Goal: Transaction & Acquisition: Purchase product/service

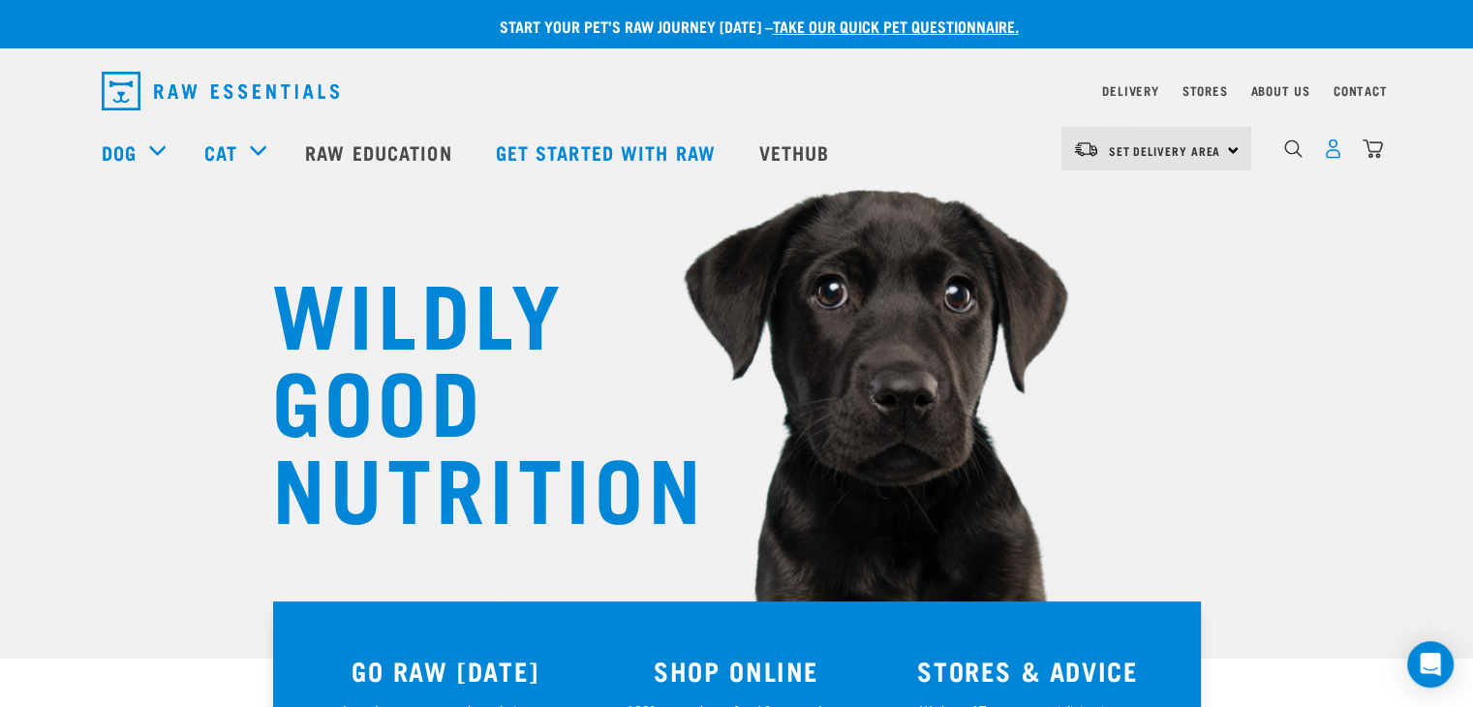
click at [1334, 159] on img "dropdown navigation" at bounding box center [1332, 148] width 20 height 20
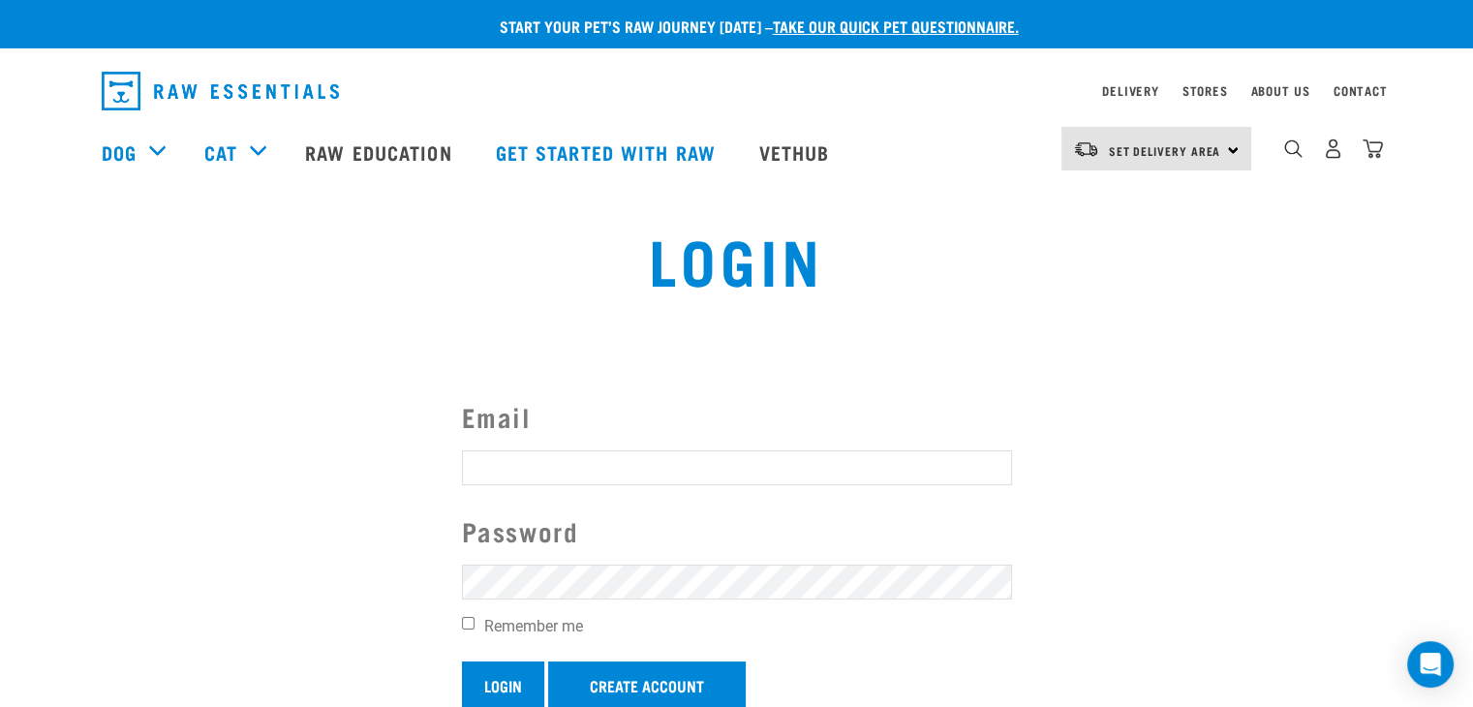
type input "k9pronelson@gmail.com"
click at [494, 681] on input "Login" at bounding box center [503, 684] width 82 height 46
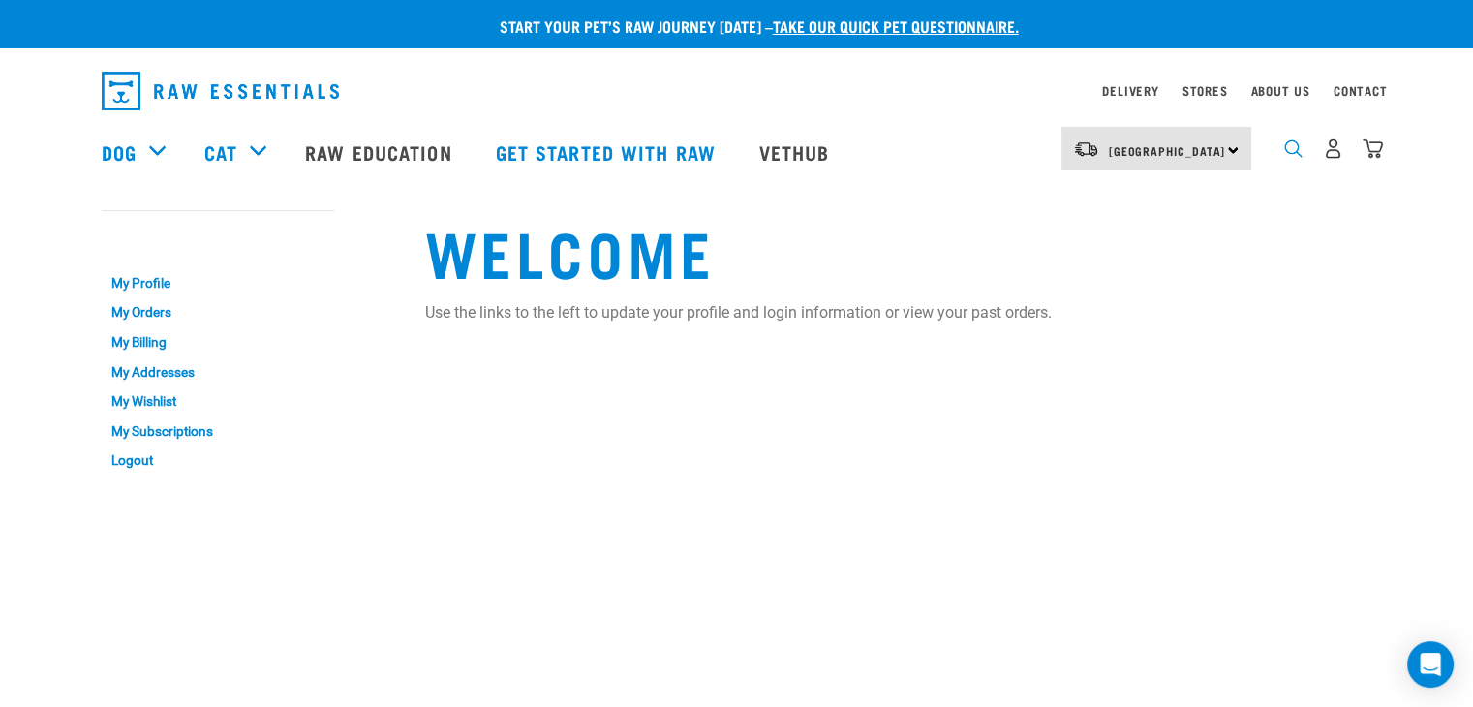
click at [1290, 152] on img "dropdown navigation" at bounding box center [1293, 148] width 18 height 18
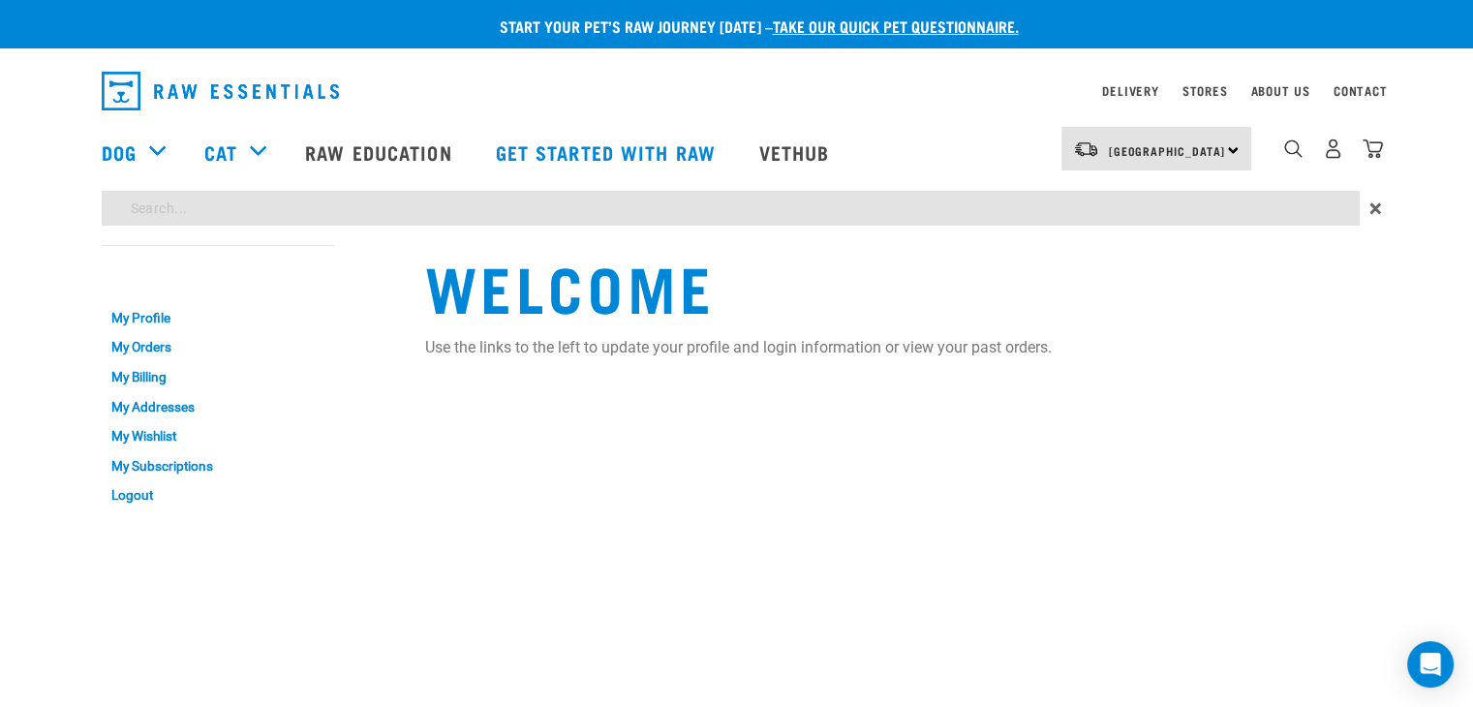
click at [1129, 209] on input "search" at bounding box center [731, 208] width 1258 height 35
type input "venison"
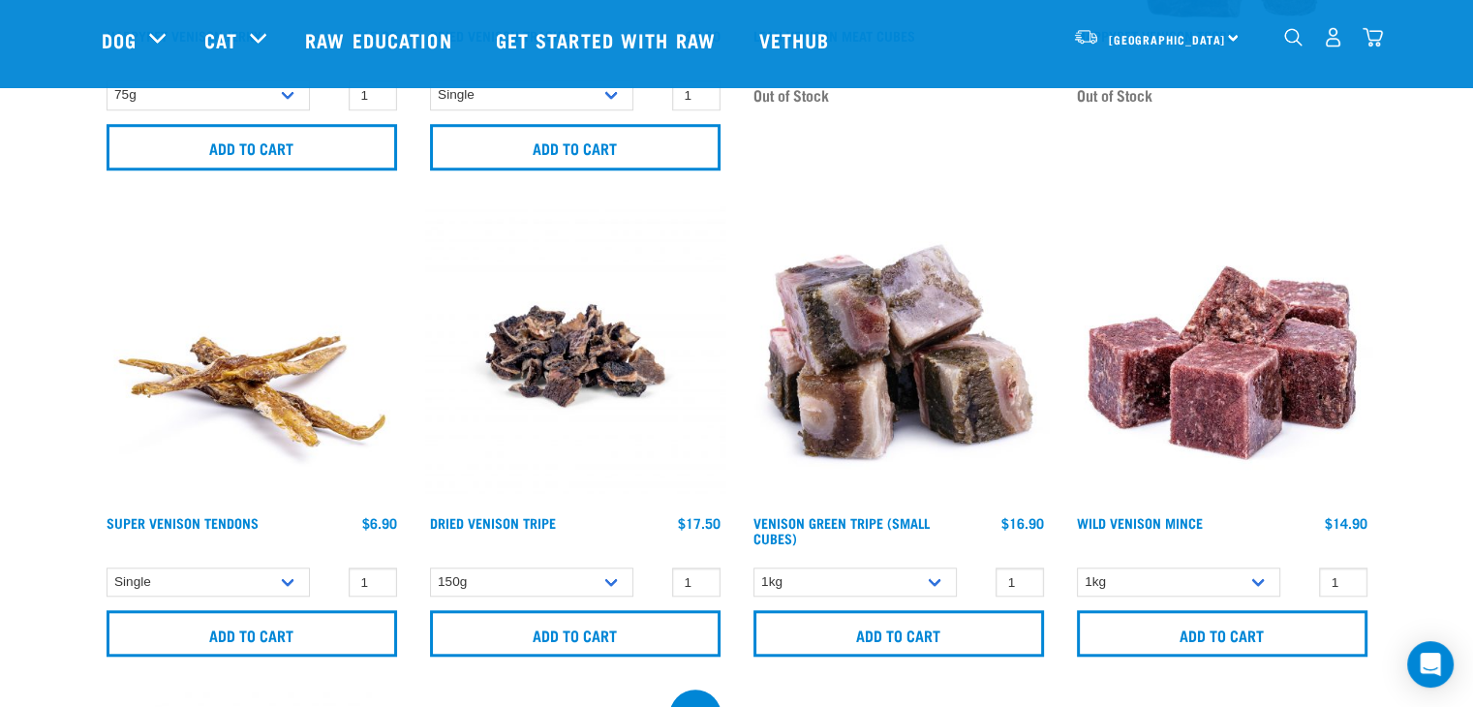
scroll to position [1646, 0]
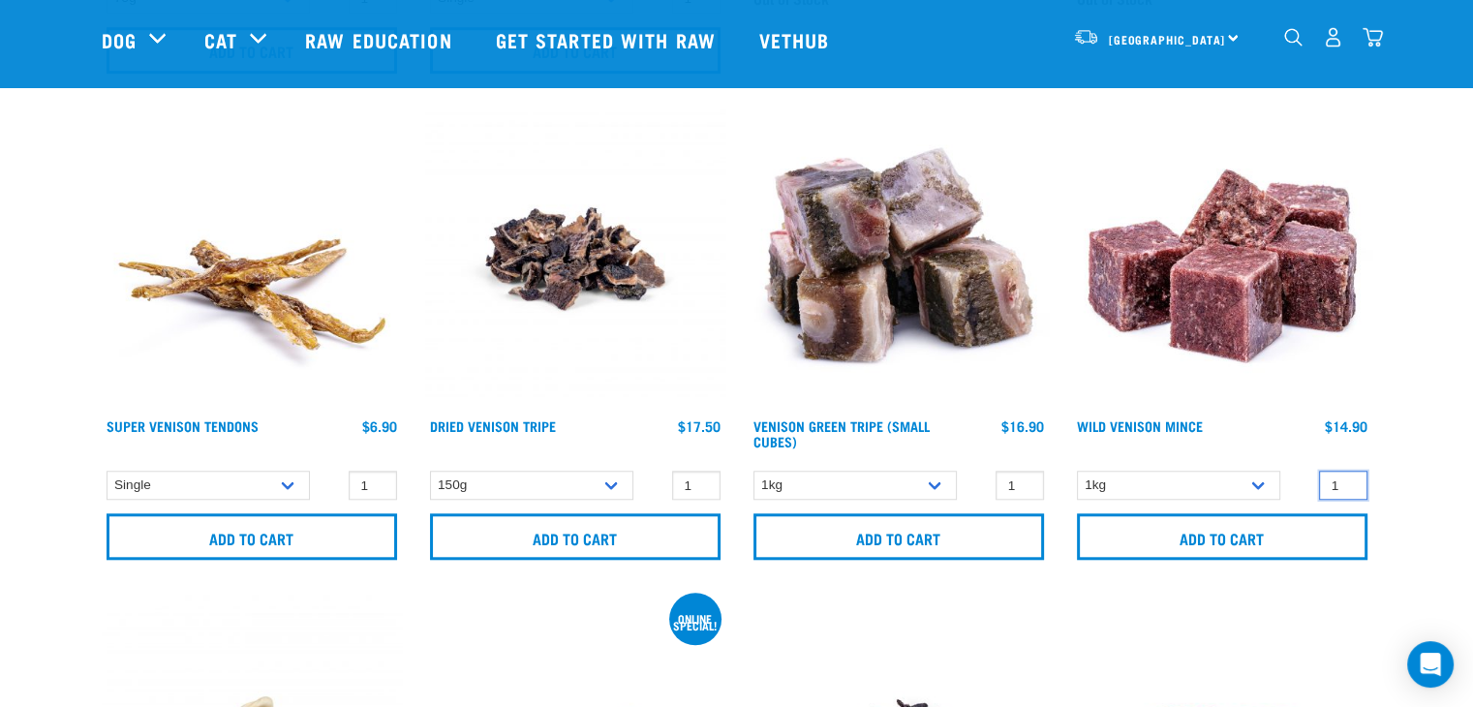
click at [1345, 473] on input "1" at bounding box center [1343, 486] width 48 height 30
click at [1348, 478] on input "2" at bounding box center [1343, 486] width 48 height 30
click at [1348, 478] on input "3" at bounding box center [1343, 486] width 48 height 30
click at [1348, 478] on input "4" at bounding box center [1343, 486] width 48 height 30
click at [1348, 478] on input "5" at bounding box center [1343, 486] width 48 height 30
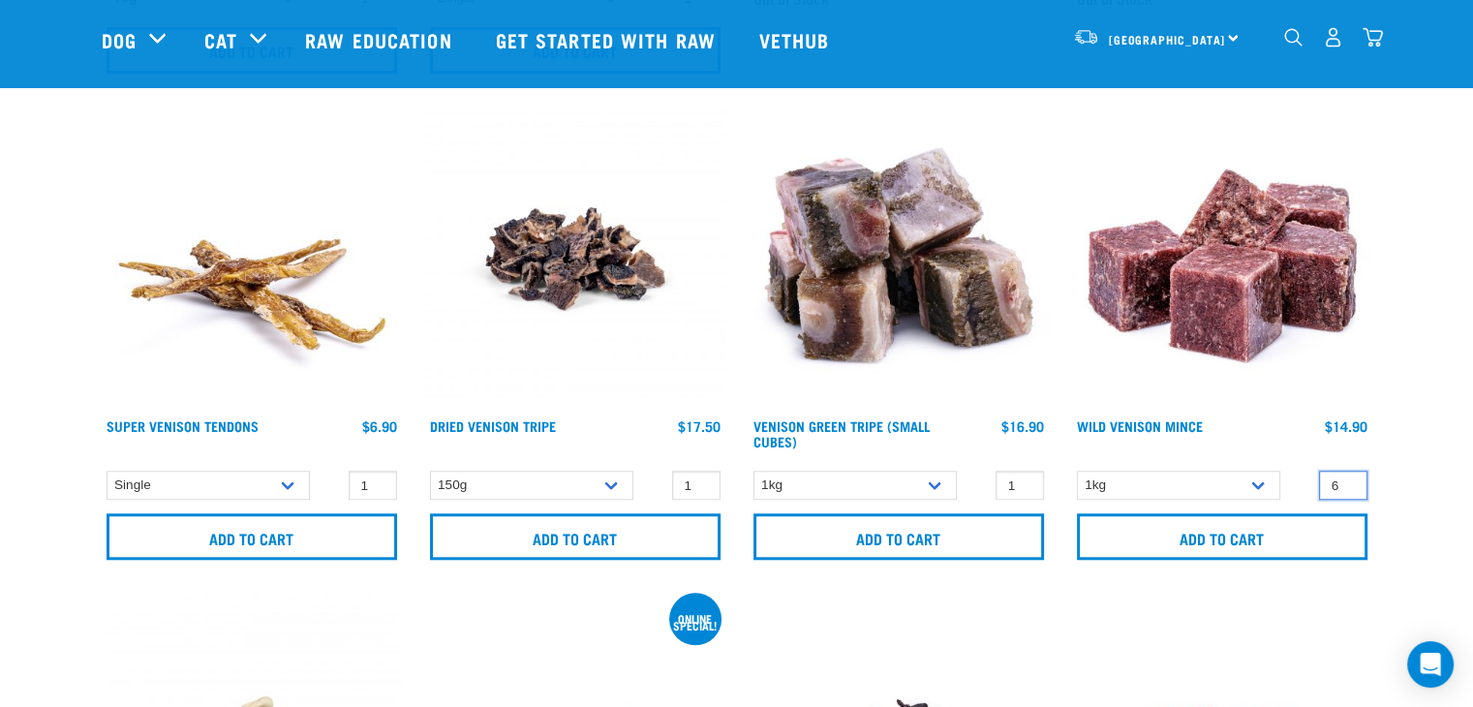
click at [1348, 478] on input "6" at bounding box center [1343, 486] width 48 height 30
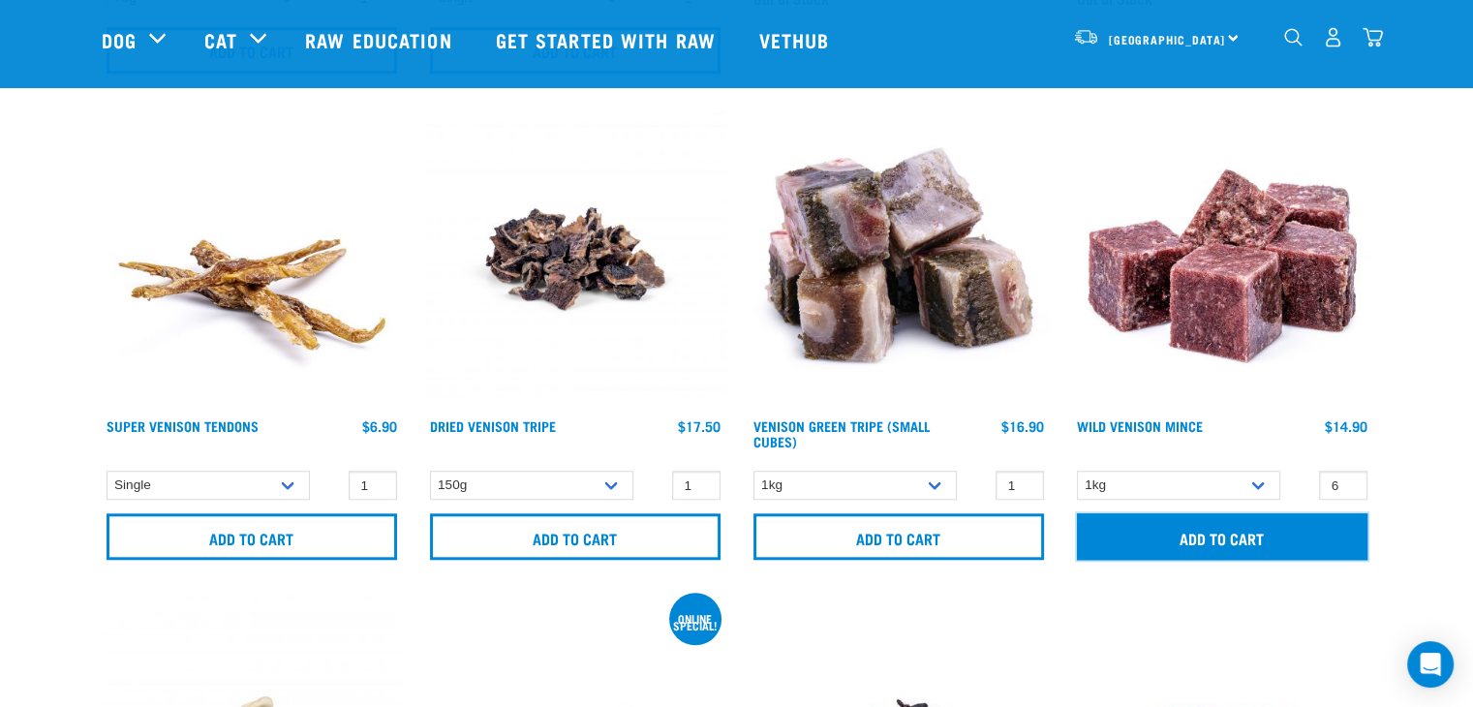
click at [1220, 544] on input "Add to cart" at bounding box center [1222, 536] width 290 height 46
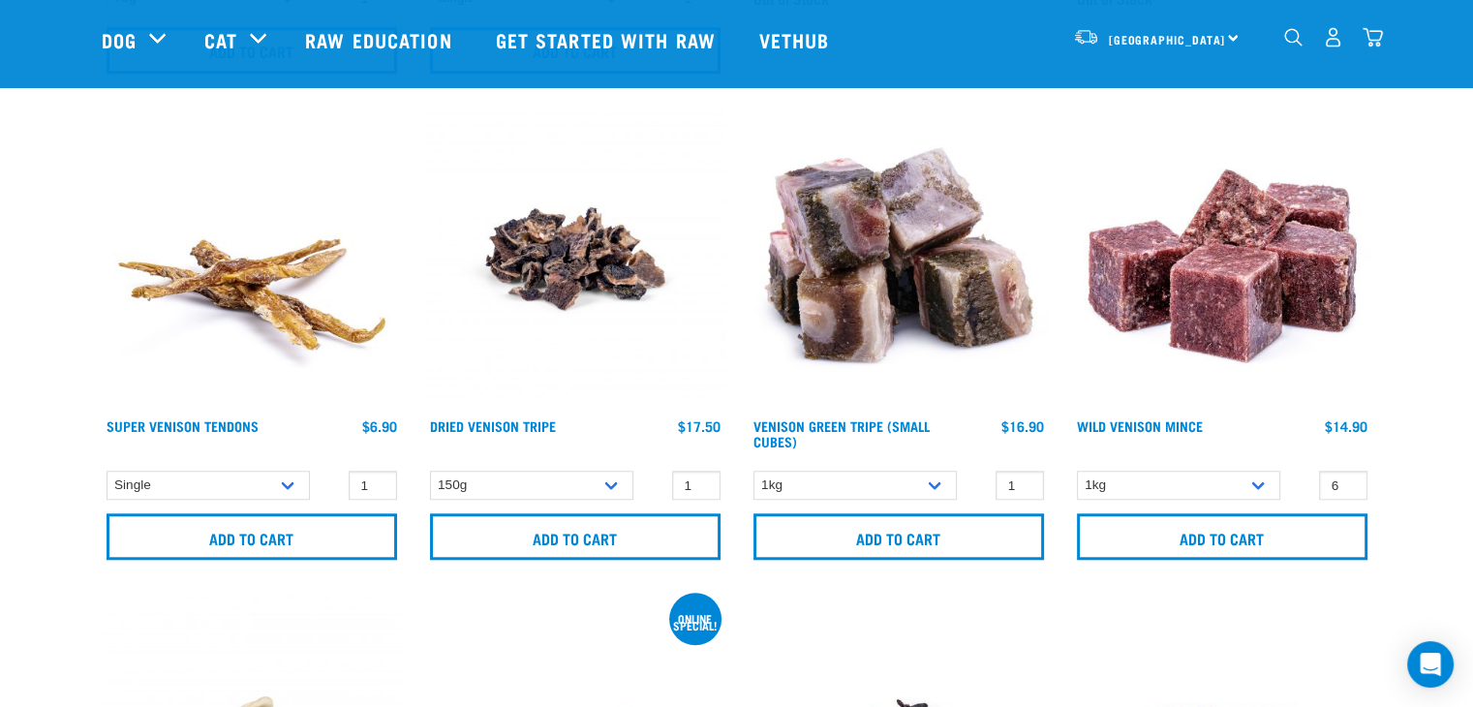
click at [75, 350] on button "delete" at bounding box center [64, 353] width 19 height 19
click at [1348, 490] on input "5" at bounding box center [1343, 486] width 48 height 30
type input "4"
click at [1348, 490] on input "4" at bounding box center [1343, 486] width 48 height 30
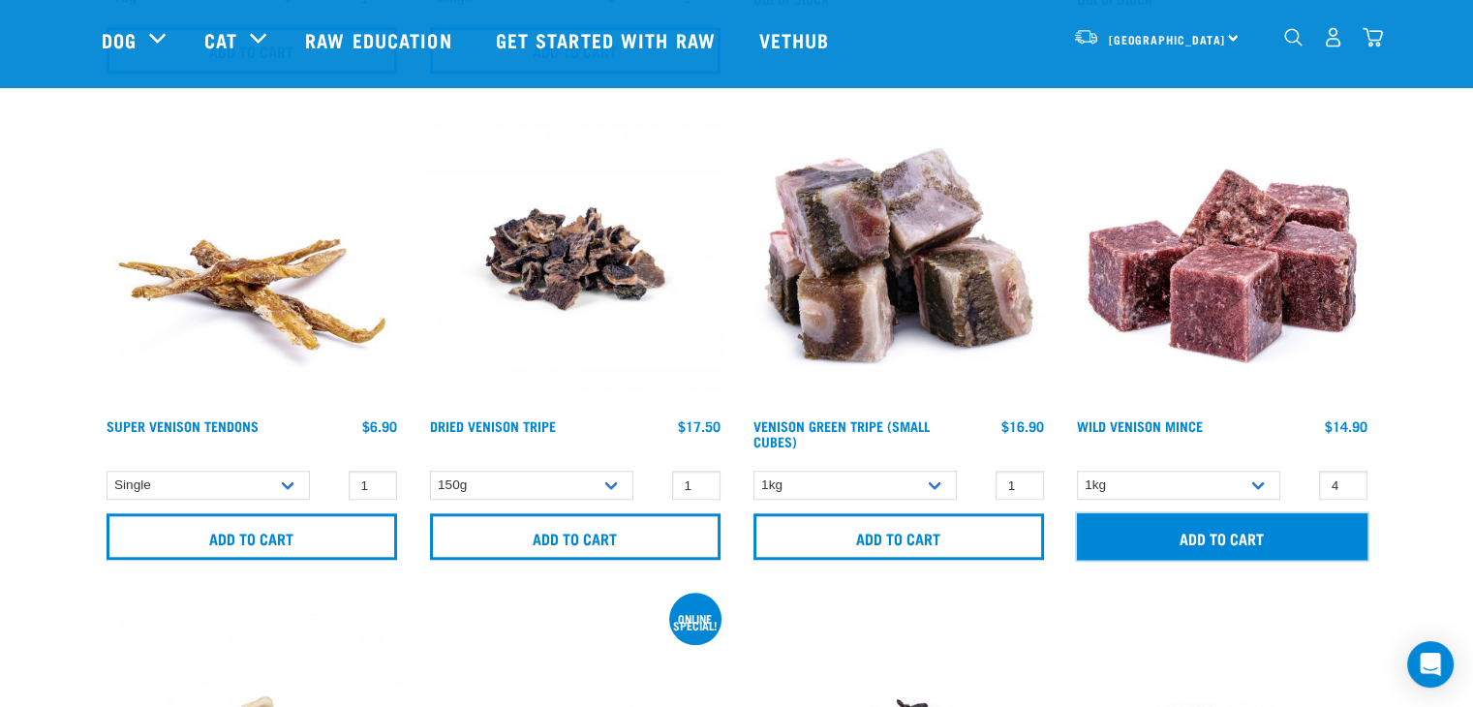
click at [1252, 526] on input "Add to cart" at bounding box center [1222, 536] width 290 height 46
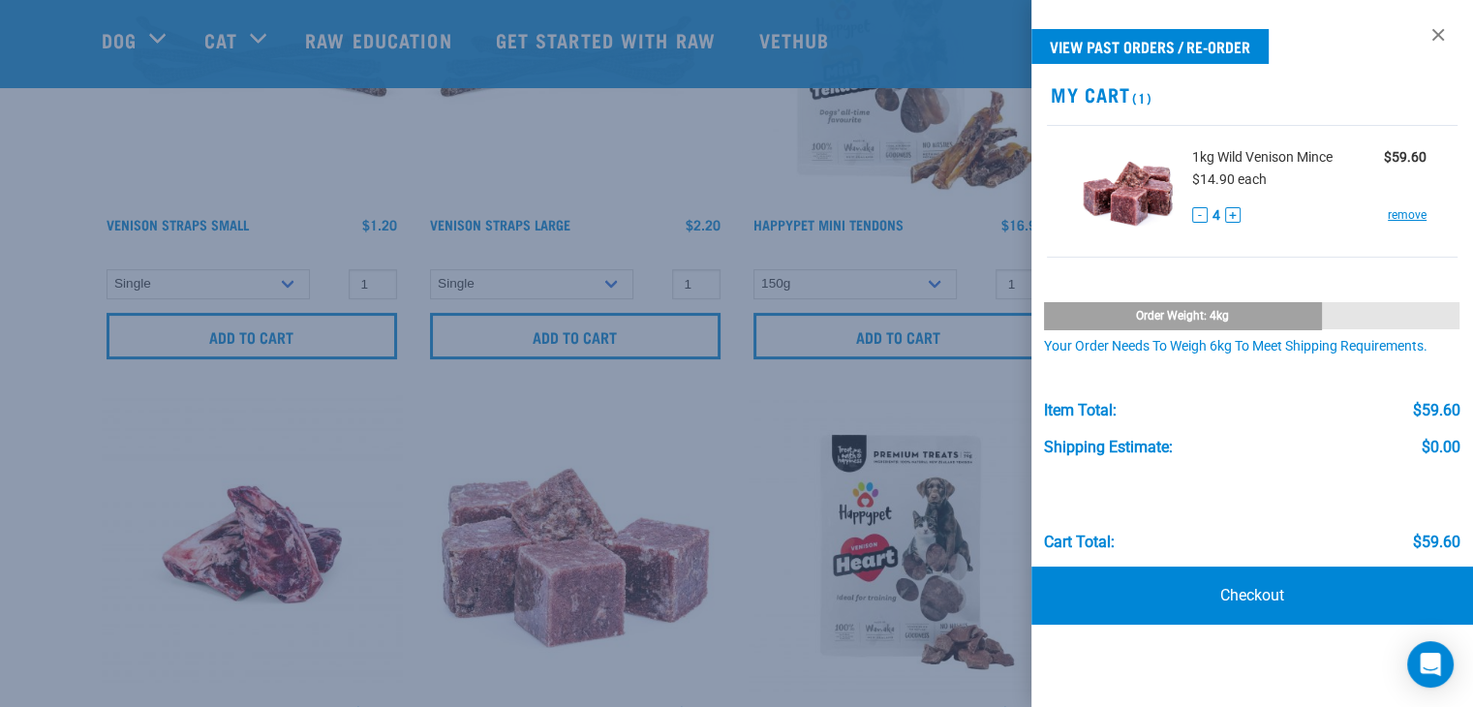
scroll to position [0, 0]
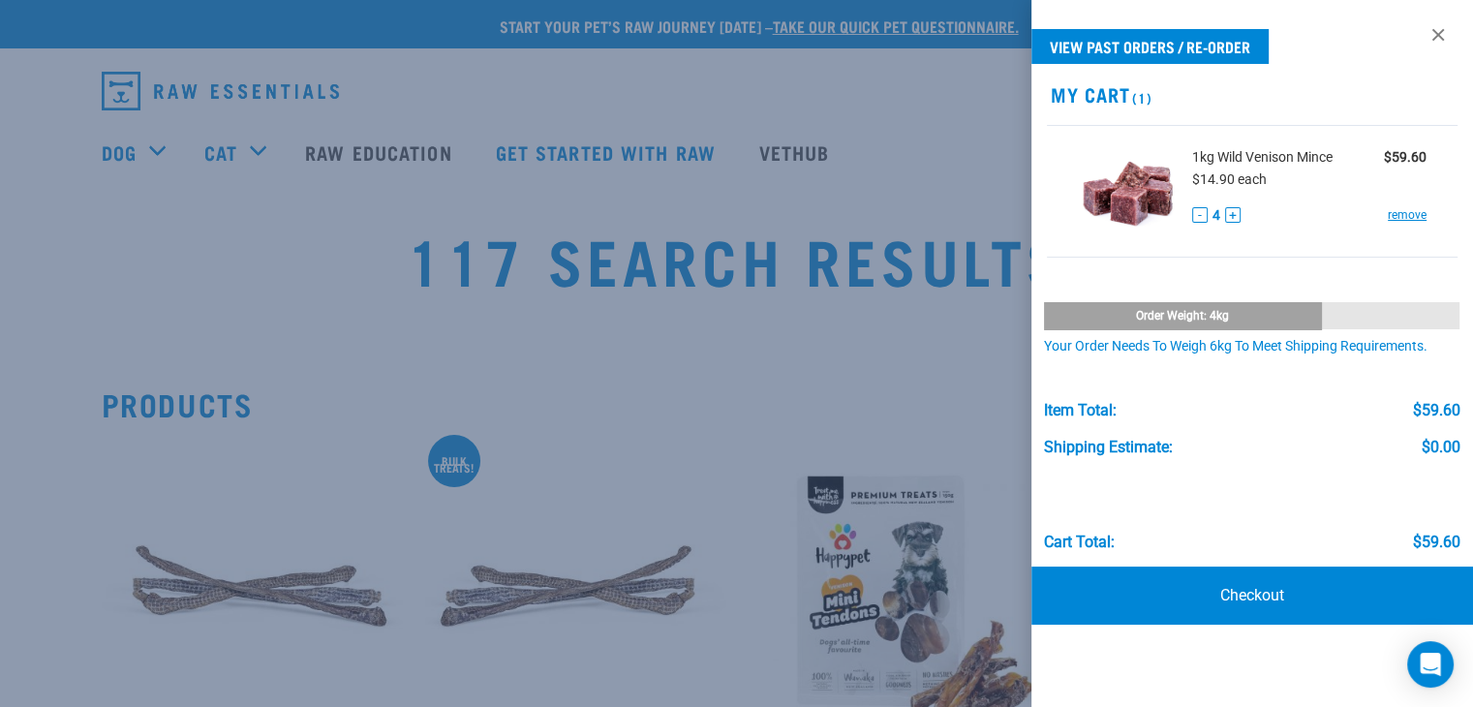
click at [28, 326] on div at bounding box center [736, 353] width 1473 height 707
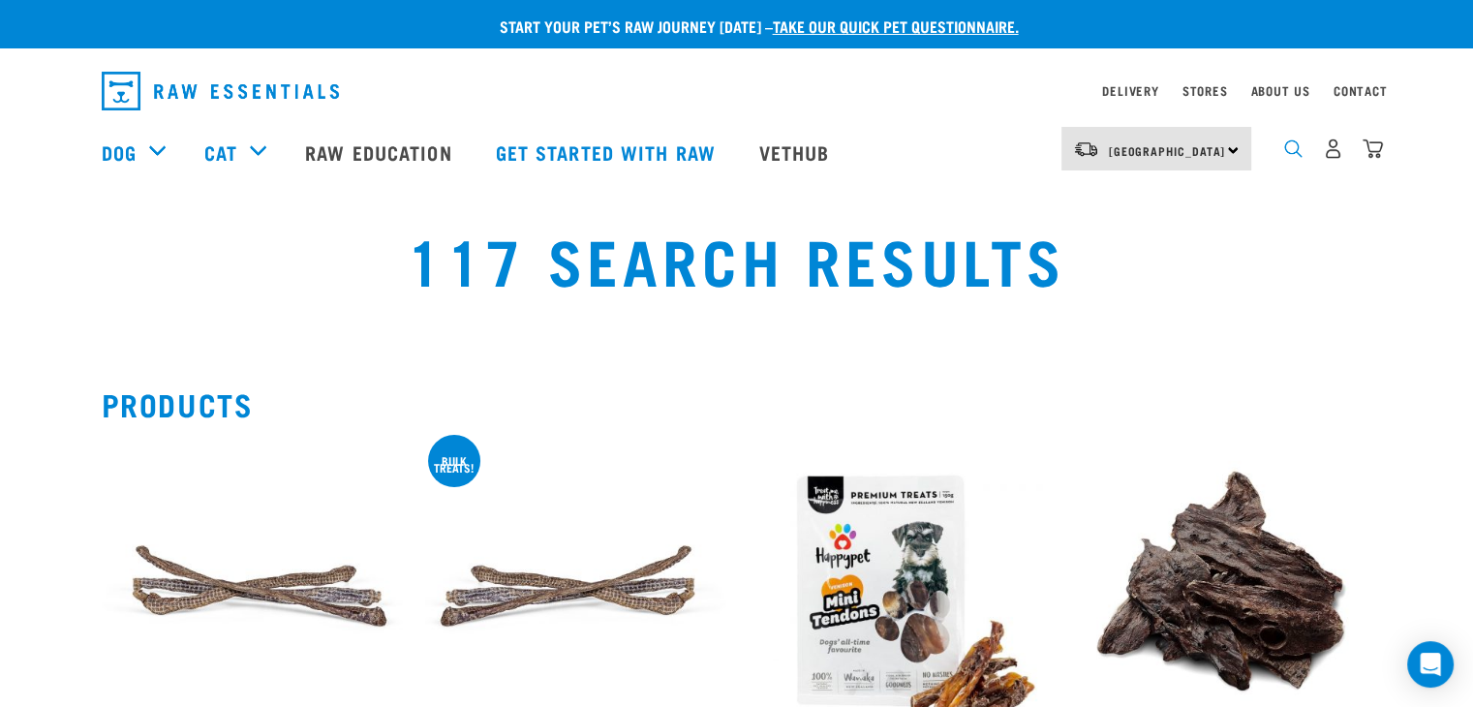
click at [1293, 157] on img "dropdown navigation" at bounding box center [1293, 148] width 18 height 18
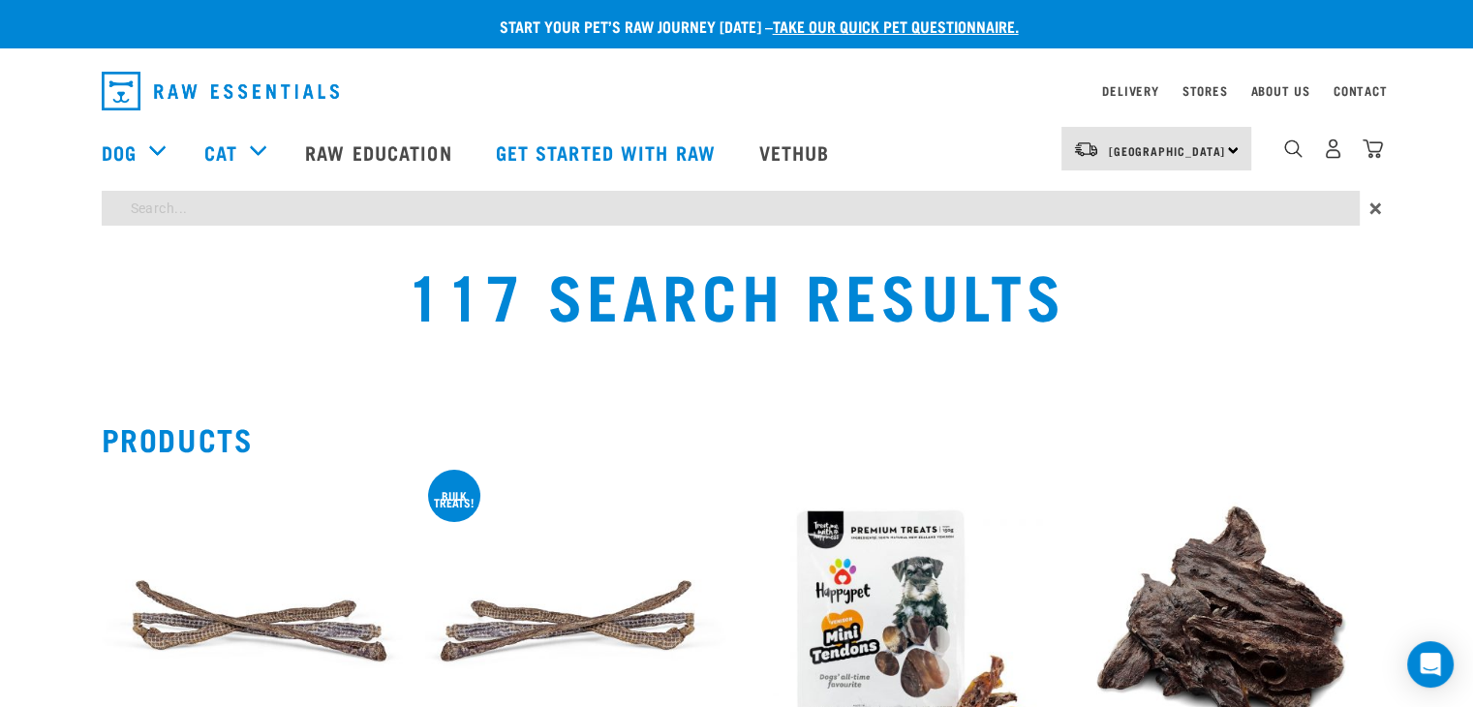
click at [349, 208] on input "search" at bounding box center [731, 208] width 1258 height 35
type input "chicken"
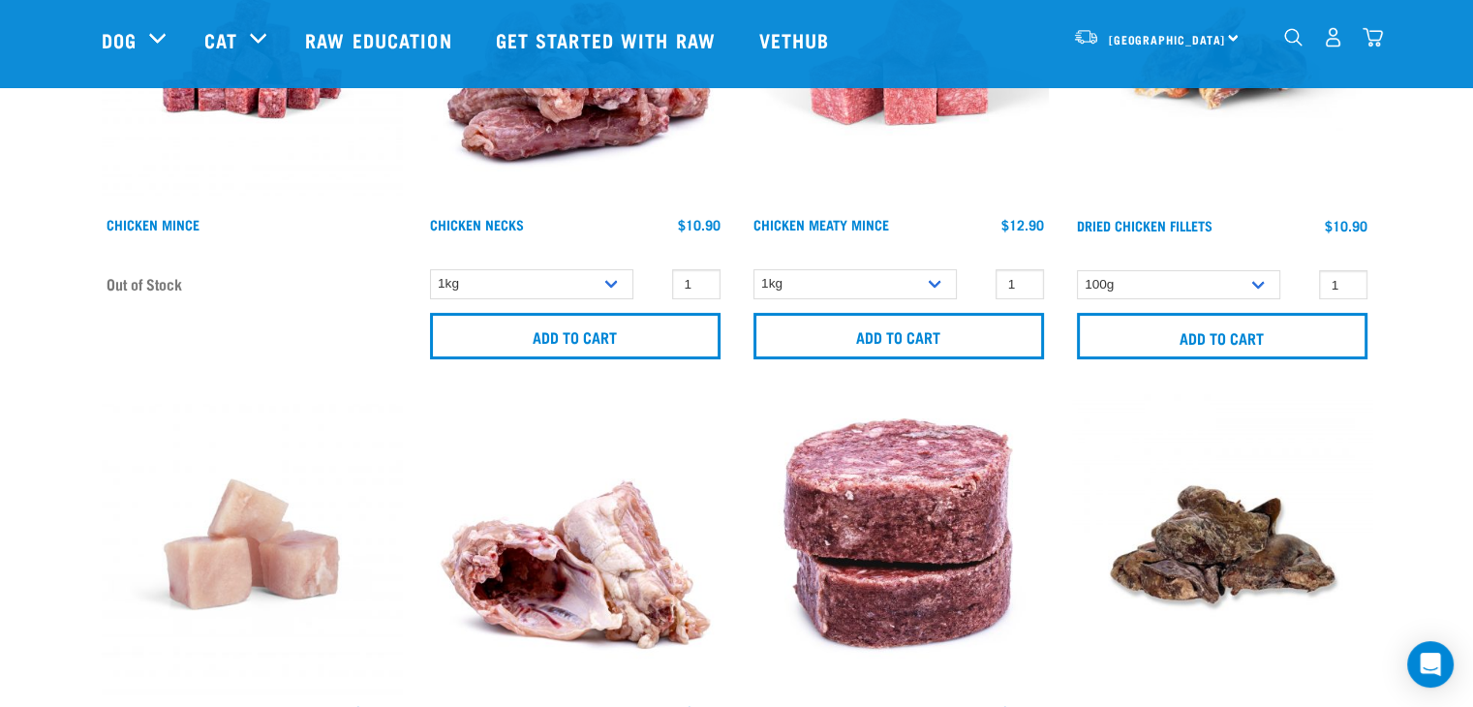
scroll to position [290, 0]
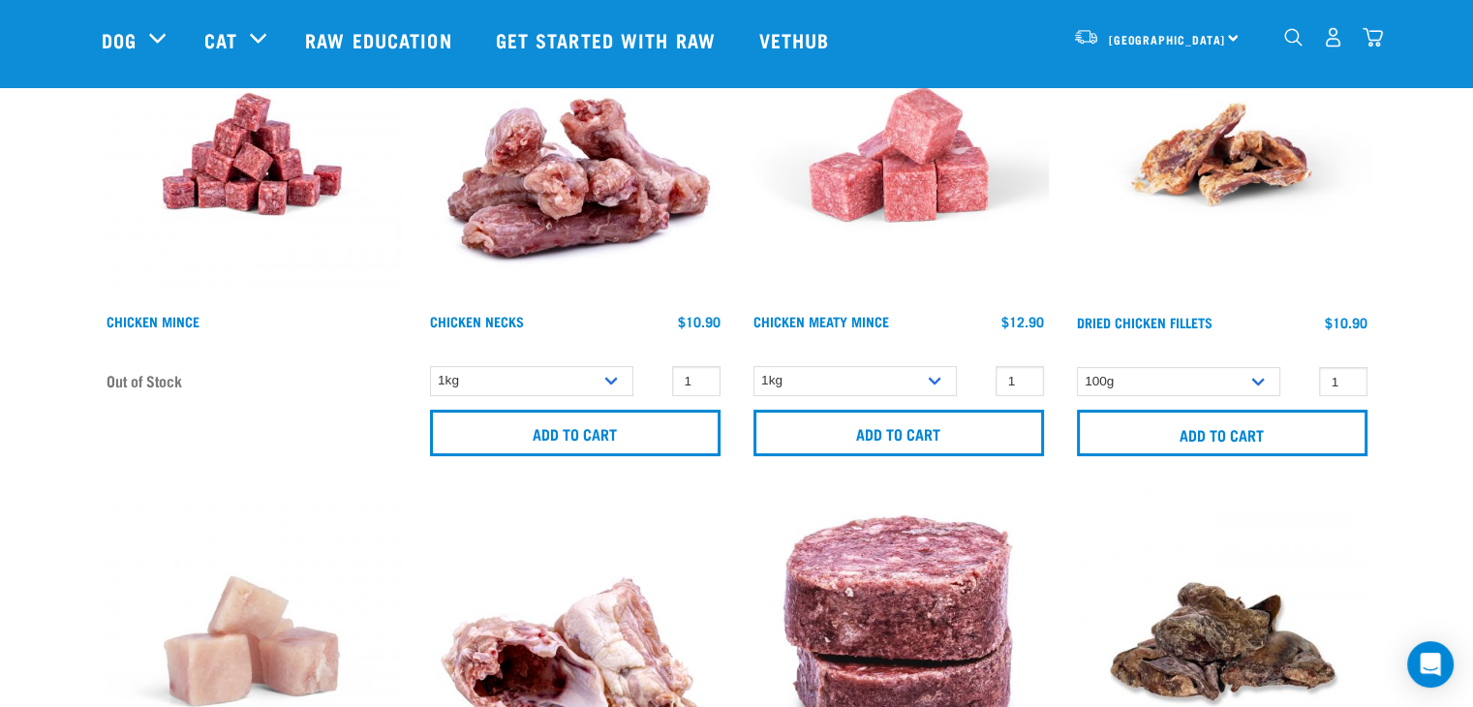
click at [896, 167] on img at bounding box center [898, 154] width 300 height 300
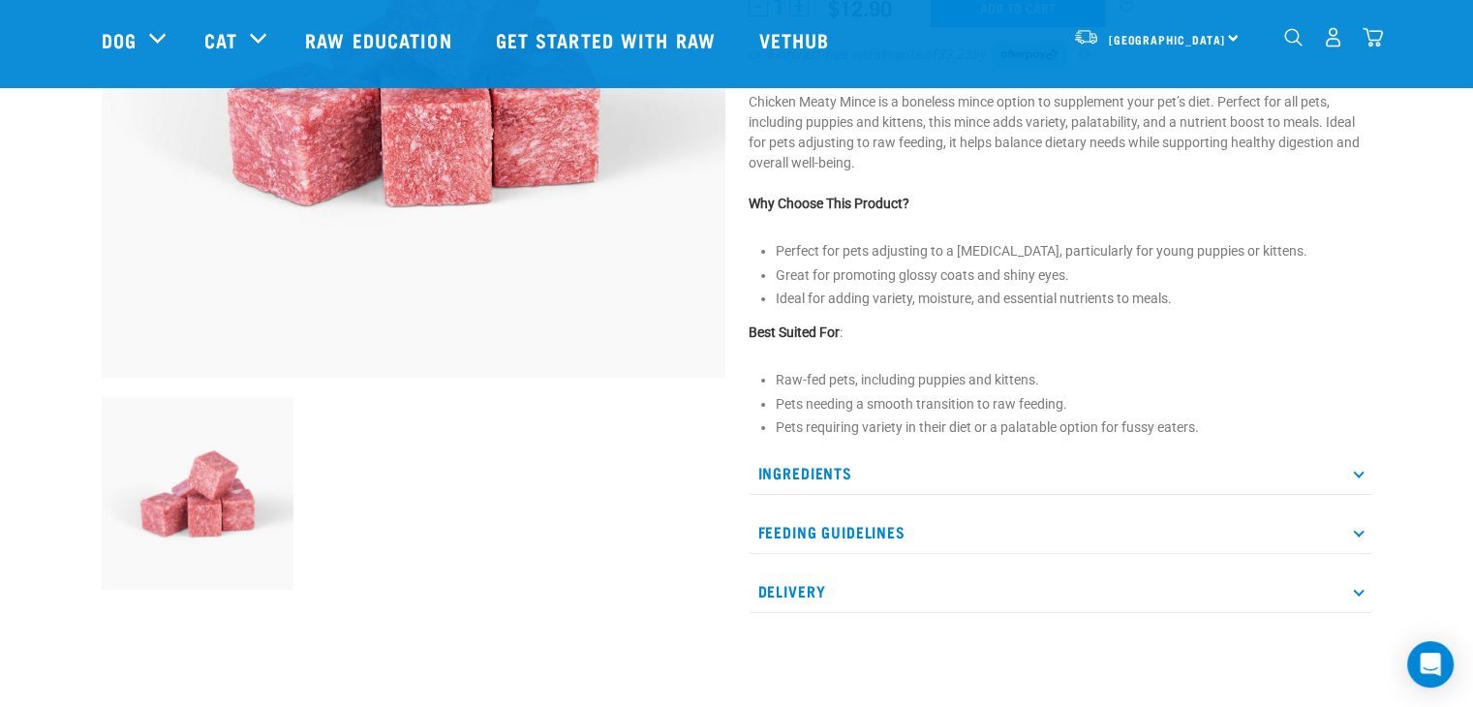
scroll to position [484, 0]
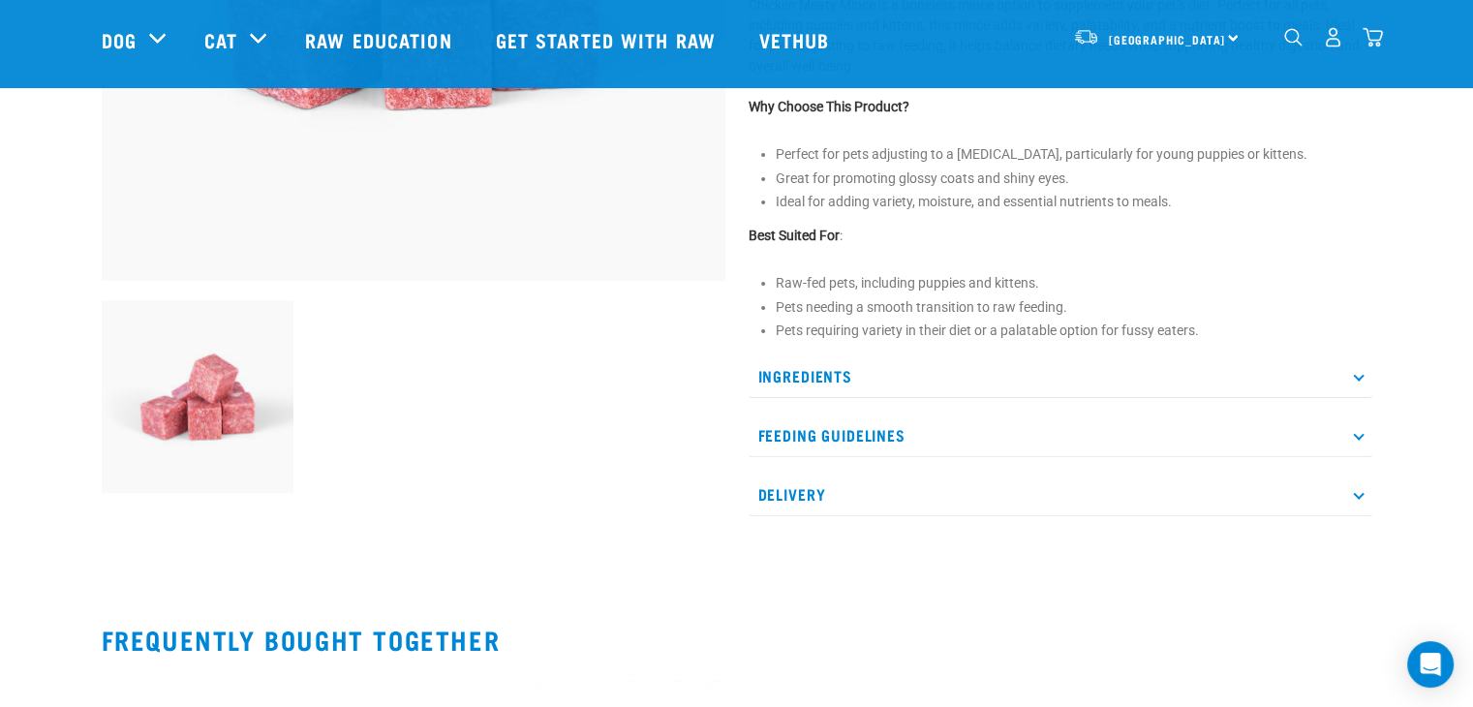
click at [898, 386] on p "Ingredients" at bounding box center [1059, 376] width 623 height 44
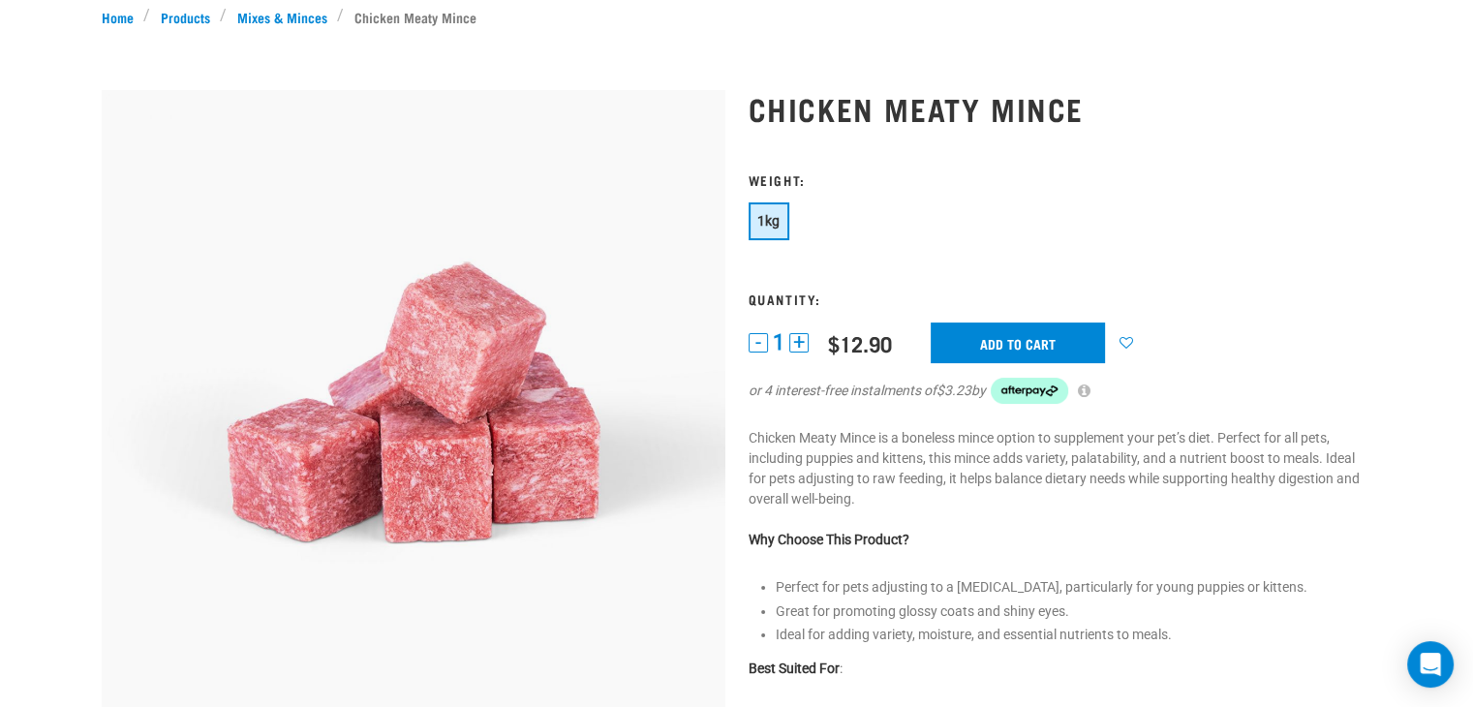
scroll to position [0, 0]
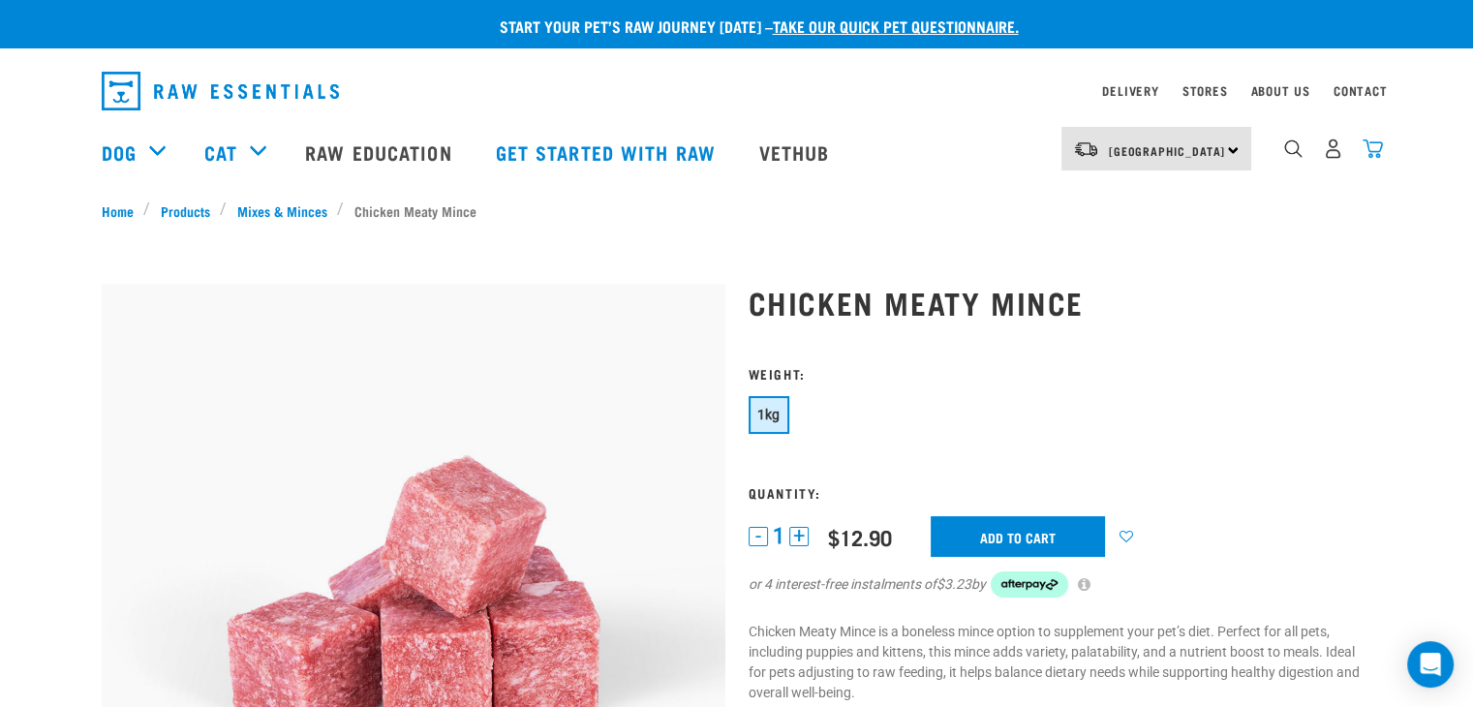
click at [1371, 152] on img "dropdown navigation" at bounding box center [1372, 148] width 20 height 20
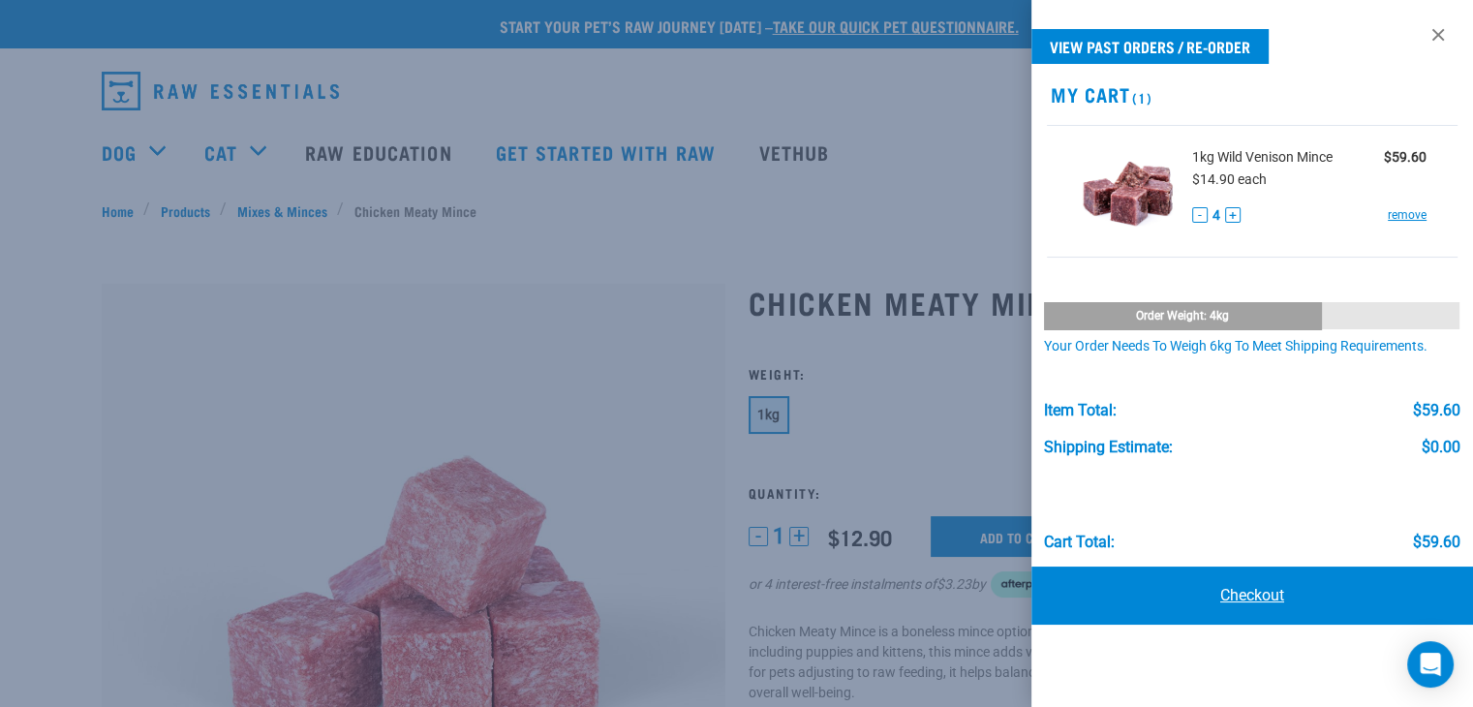
click at [1258, 595] on link "Checkout" at bounding box center [1251, 595] width 441 height 58
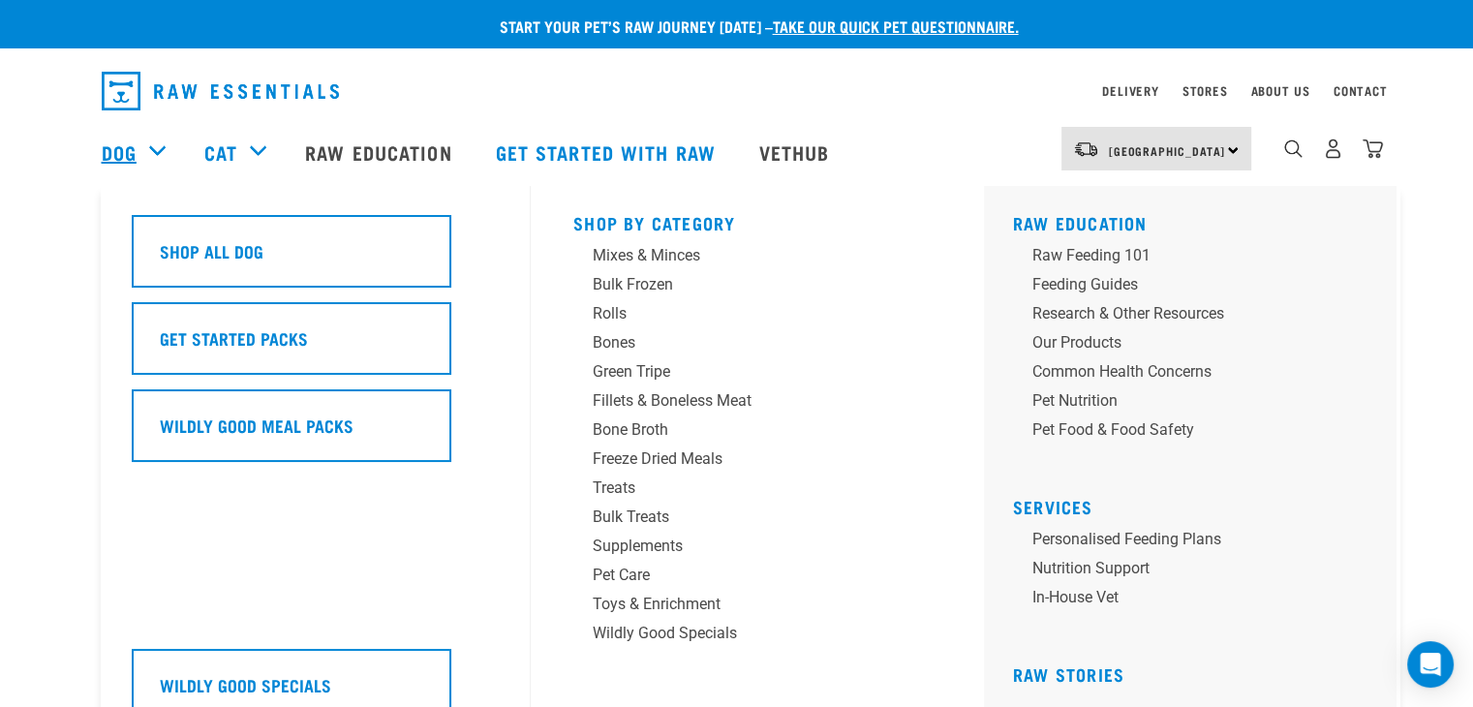
click at [132, 148] on link "Dog" at bounding box center [119, 151] width 35 height 29
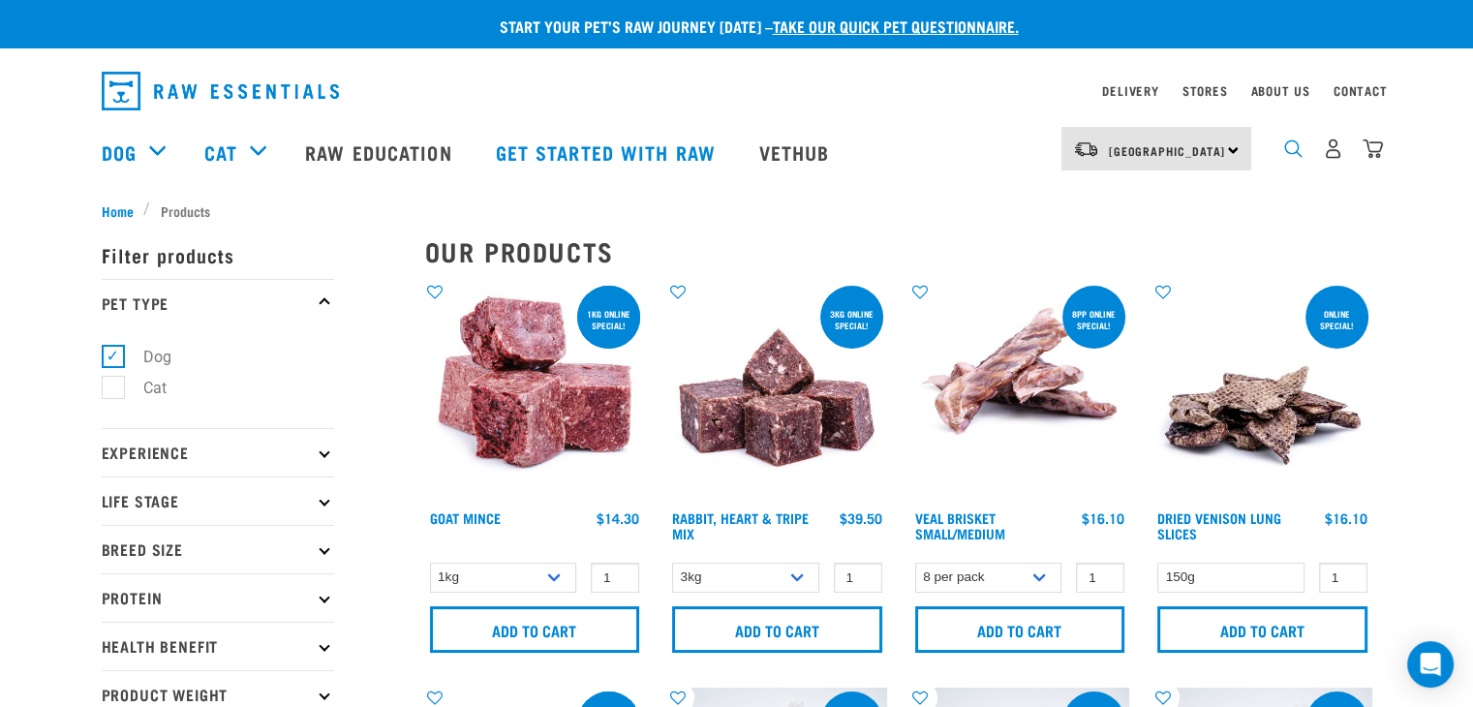
click at [1288, 156] on img "dropdown navigation" at bounding box center [1293, 148] width 18 height 18
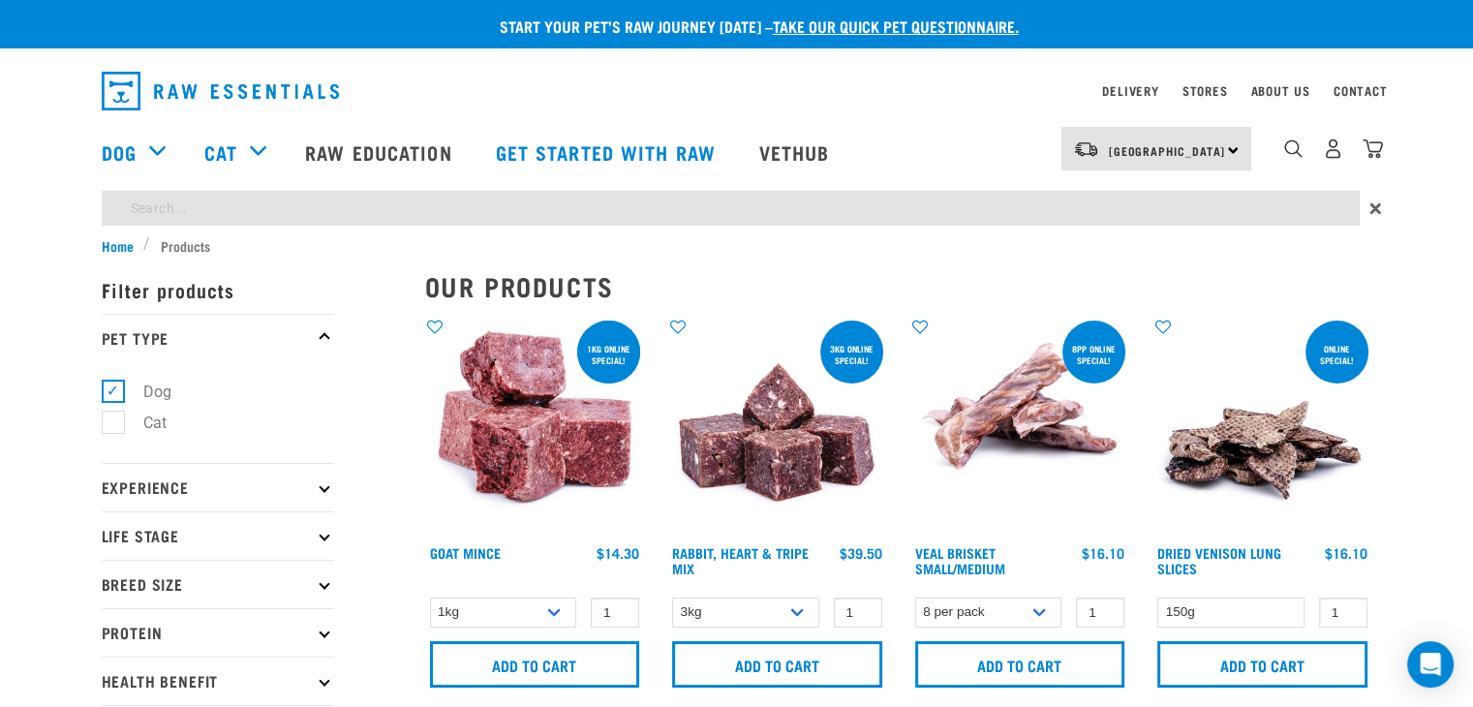
click at [133, 211] on input "search" at bounding box center [731, 208] width 1258 height 35
type input "venison"
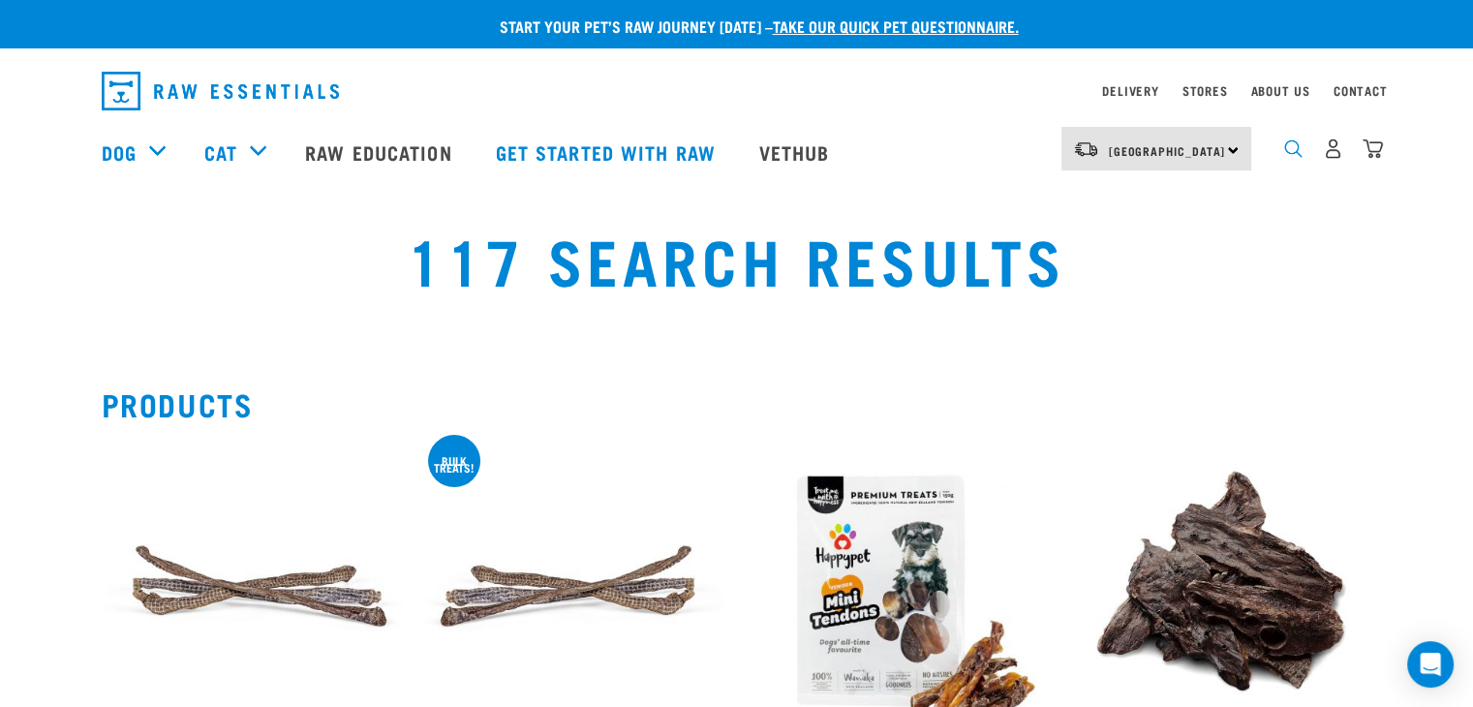
click at [1290, 151] on img "dropdown navigation" at bounding box center [1293, 148] width 18 height 18
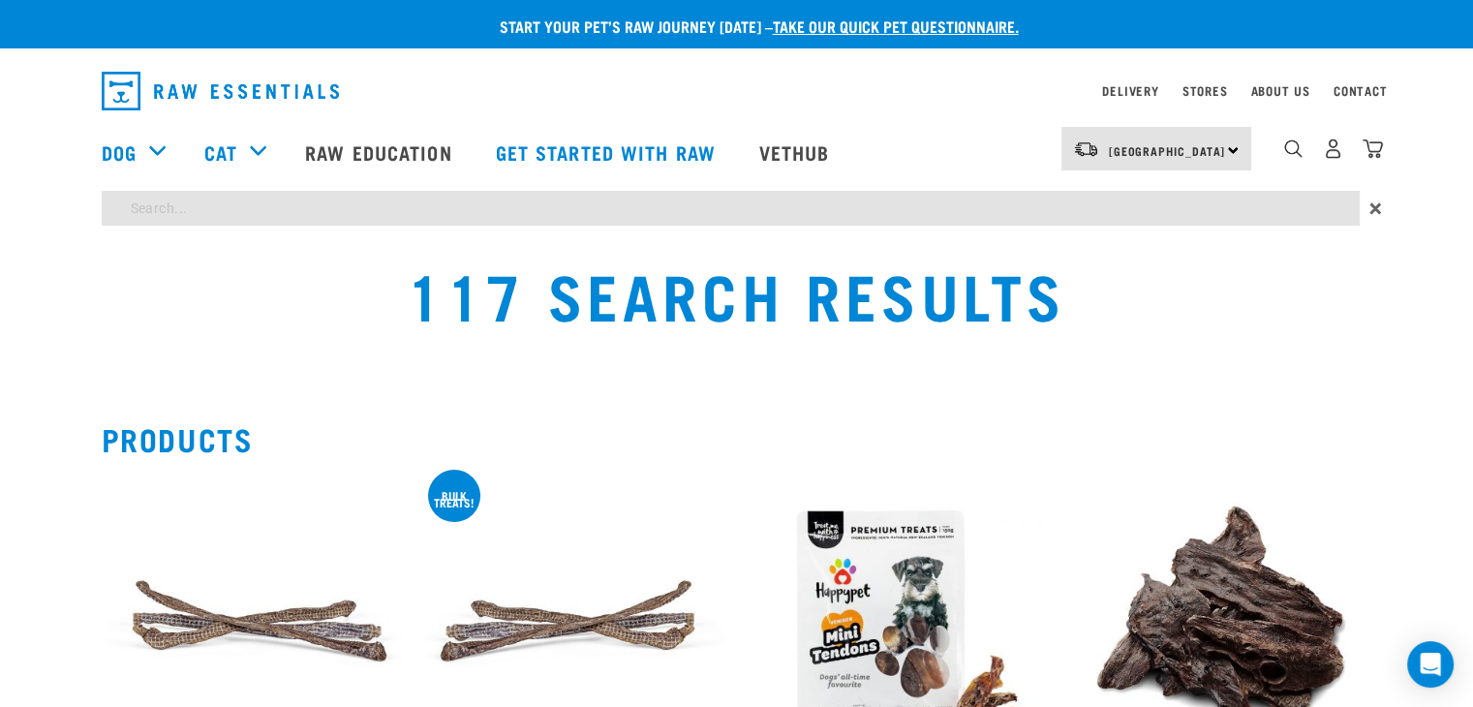
click at [192, 203] on input "search" at bounding box center [731, 208] width 1258 height 35
type input "venison"
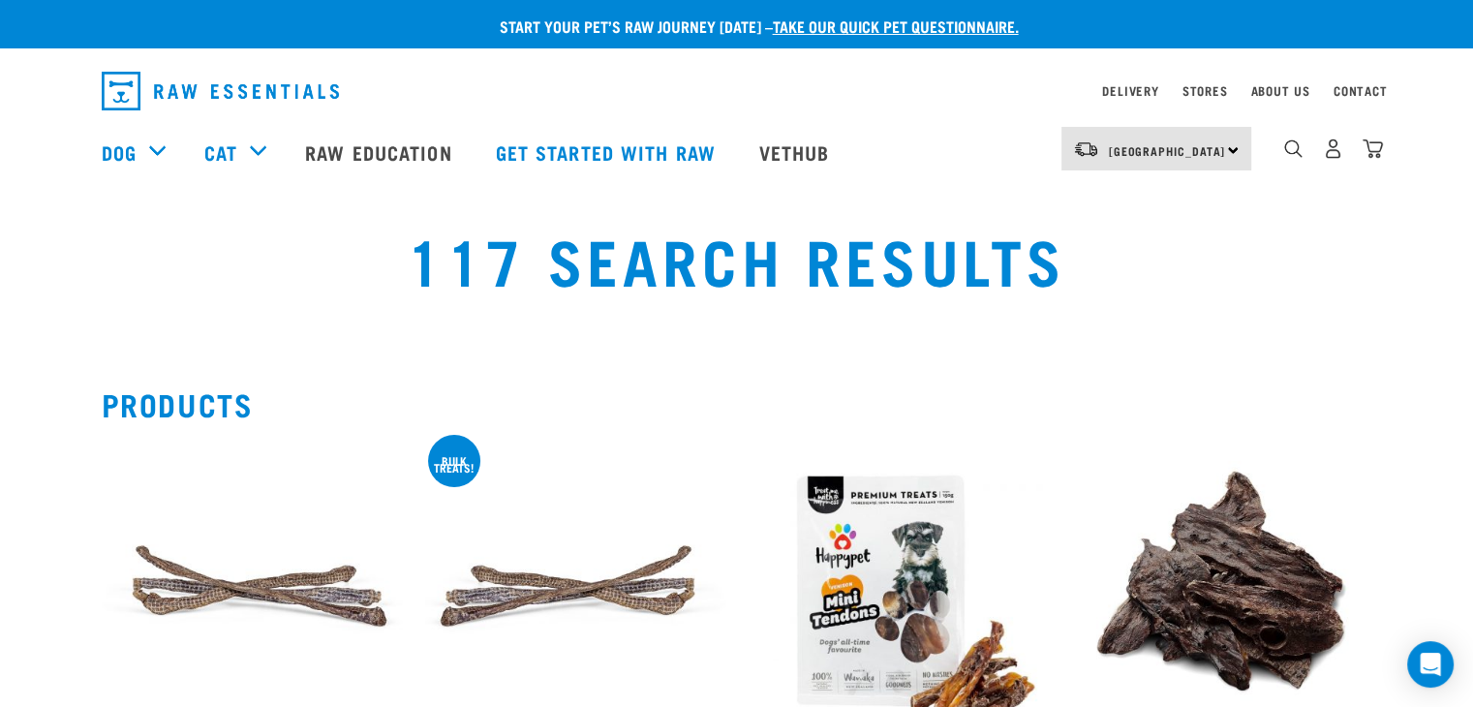
click at [194, 93] on img "dropdown navigation" at bounding box center [220, 91] width 237 height 39
